Goal: Task Accomplishment & Management: Manage account settings

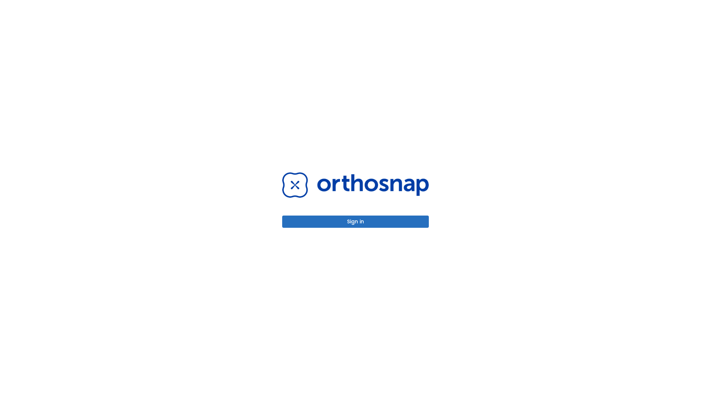
click at [355, 221] on button "Sign in" at bounding box center [355, 221] width 147 height 12
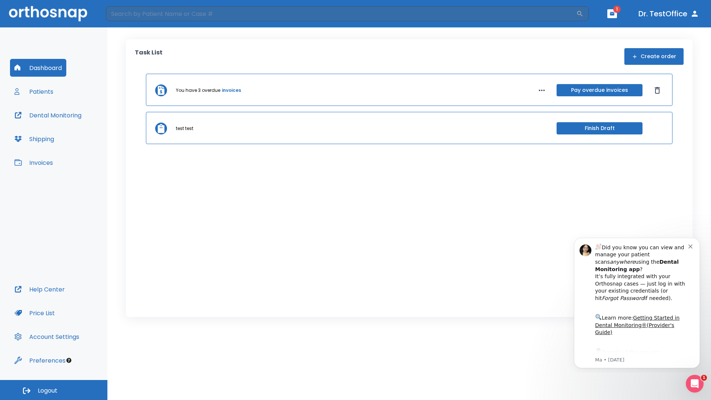
click at [54, 390] on span "Logout" at bounding box center [48, 390] width 20 height 8
